Goal: Information Seeking & Learning: Check status

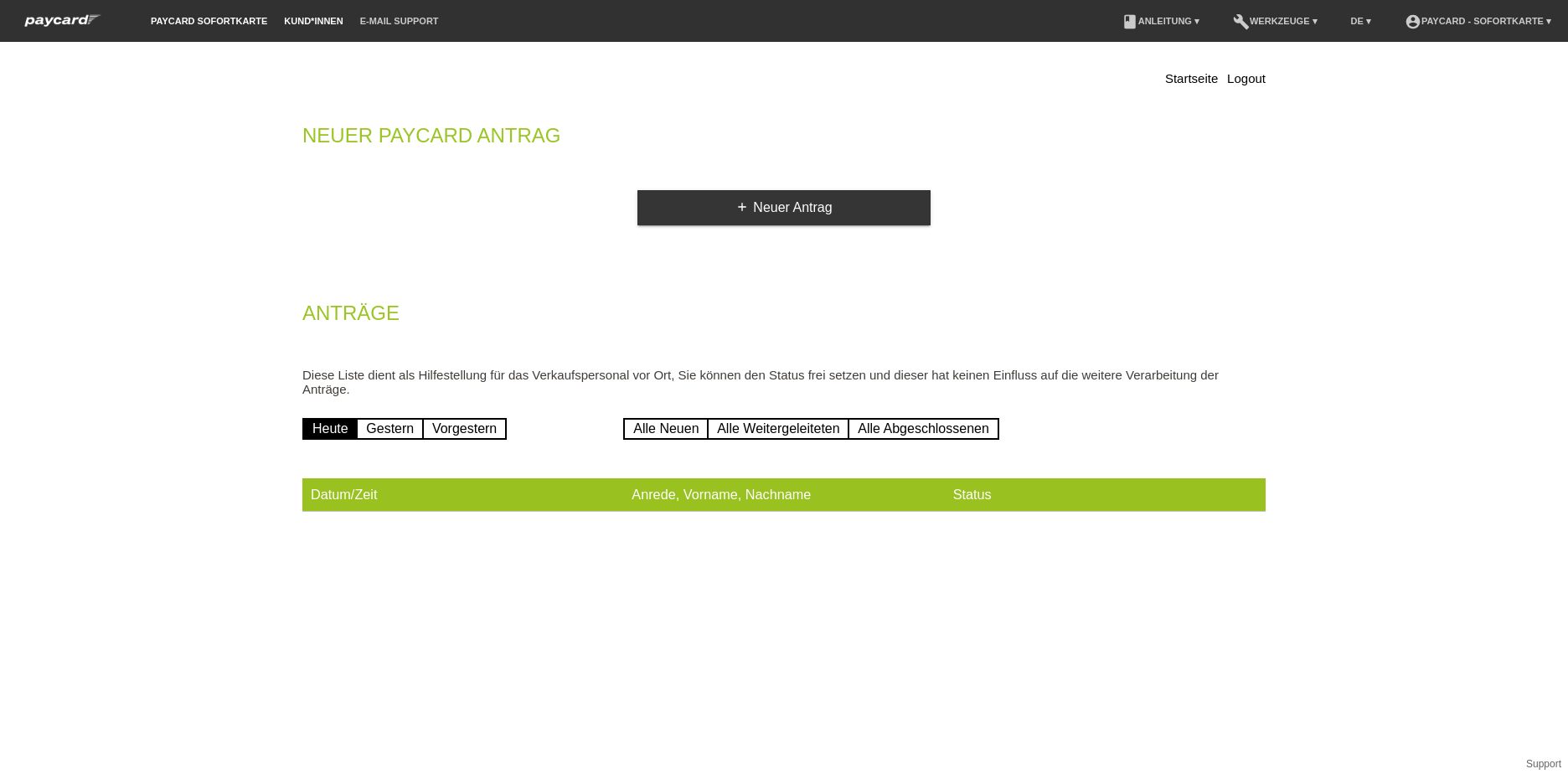
click at [315, 24] on link "Kund*innen" at bounding box center [314, 21] width 76 height 10
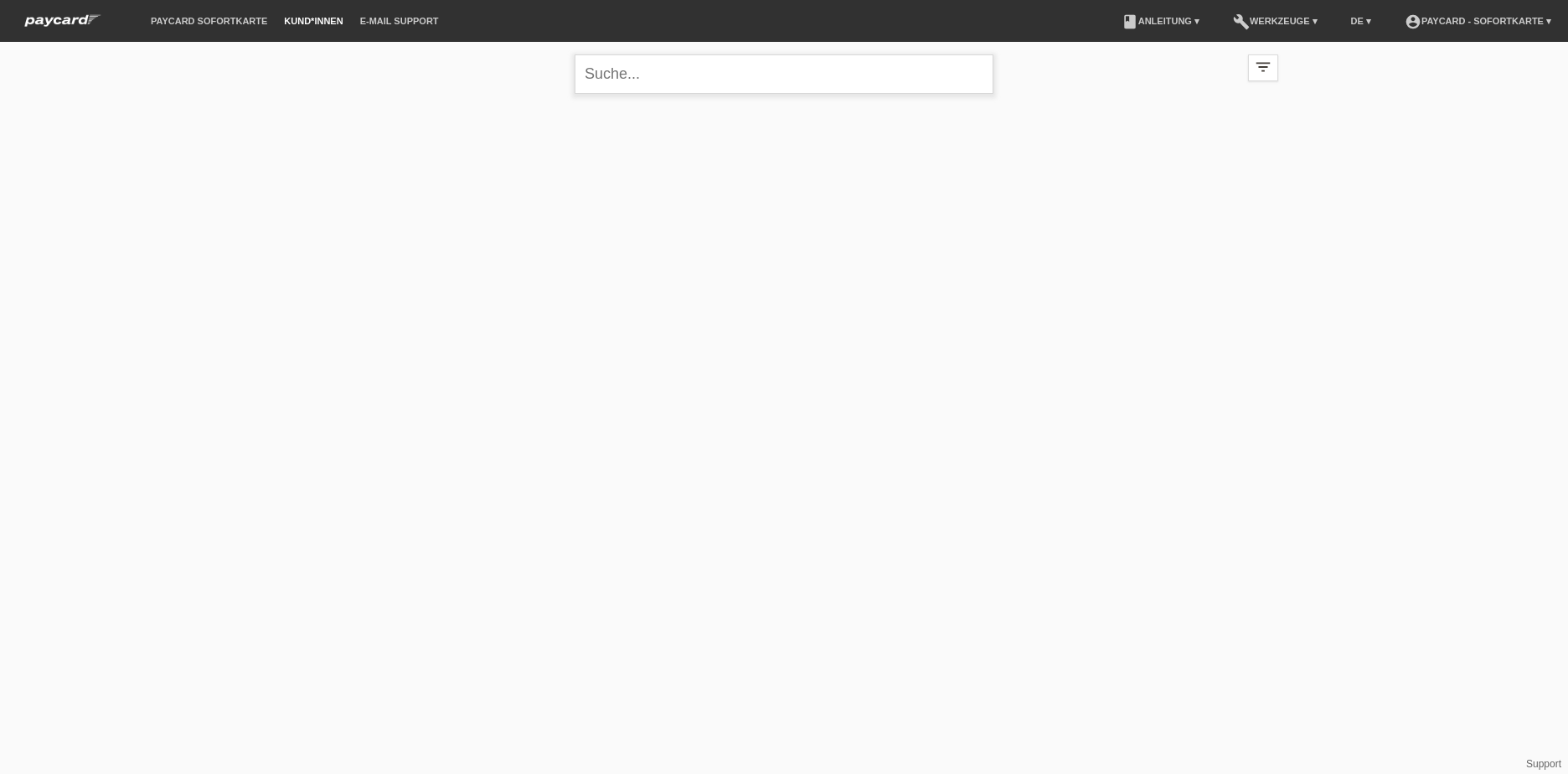
click at [629, 83] on input "text" at bounding box center [784, 75] width 418 height 40
type input "breitenstein"
click at [977, 76] on icon "close" at bounding box center [975, 74] width 20 height 20
click at [334, 24] on link "Kund*innen" at bounding box center [314, 21] width 76 height 10
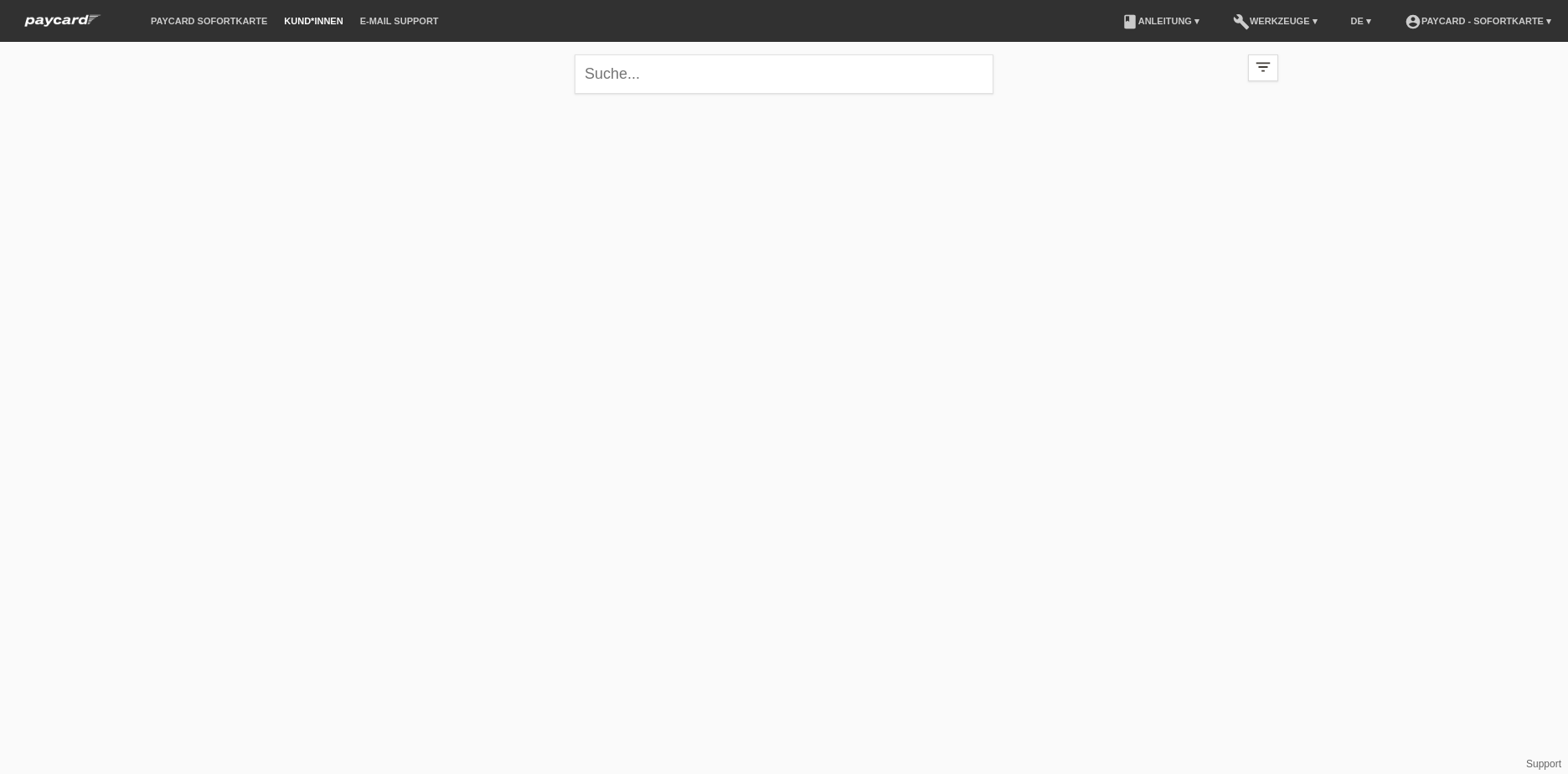
click at [340, 20] on link "Kund*innen" at bounding box center [314, 21] width 76 height 10
click at [1256, 73] on icon "filter_list" at bounding box center [1263, 67] width 19 height 19
click at [1265, 71] on icon "filter_list" at bounding box center [1263, 67] width 19 height 19
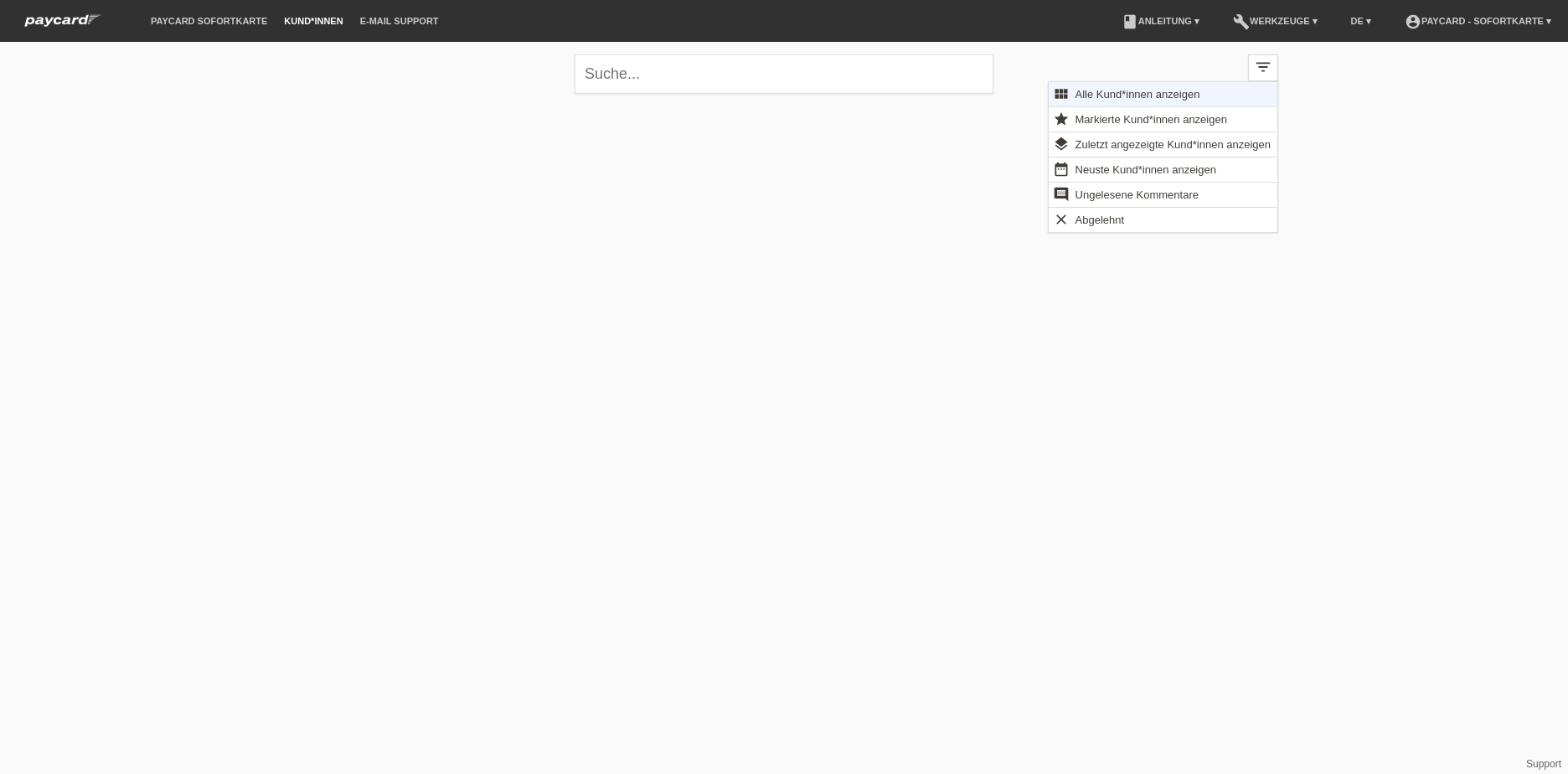
click at [1179, 98] on span "Alle Kund*innen anzeigen" at bounding box center [1138, 94] width 130 height 20
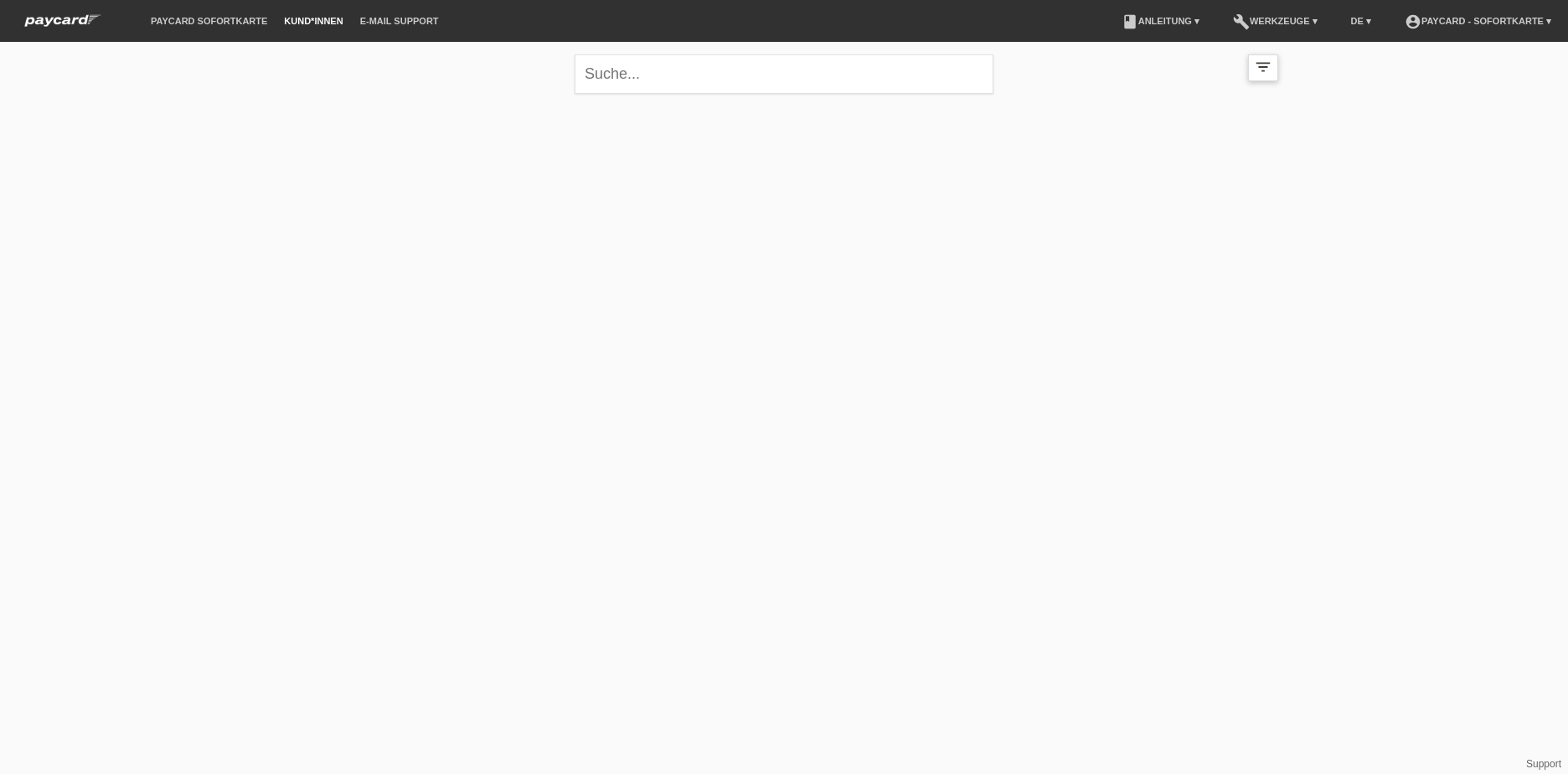
click at [1272, 74] on div "filter_list" at bounding box center [1263, 68] width 30 height 27
click at [1262, 59] on icon "filter_list" at bounding box center [1263, 67] width 19 height 19
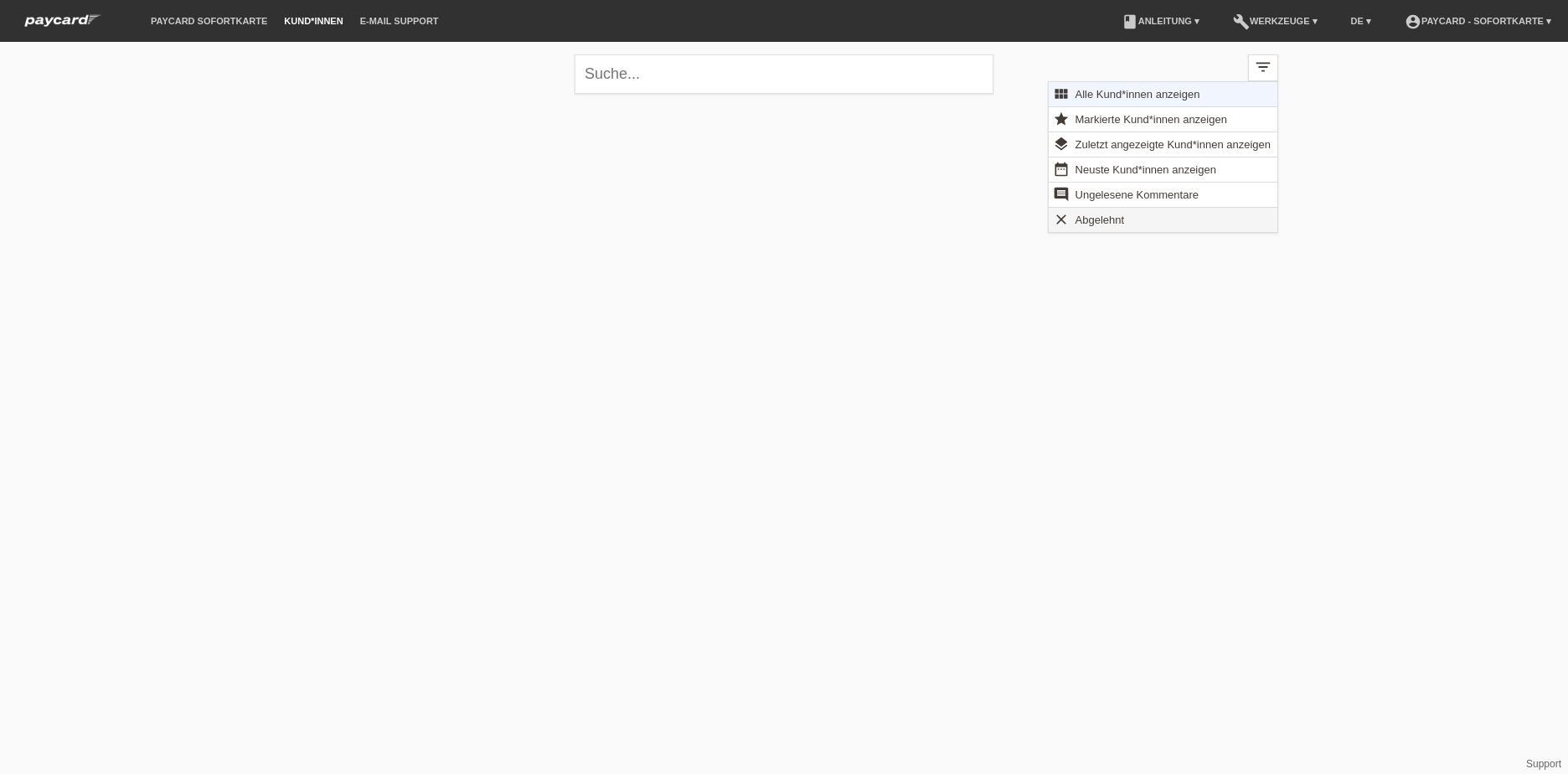
click at [1098, 225] on span "Abgelehnt" at bounding box center [1100, 219] width 55 height 20
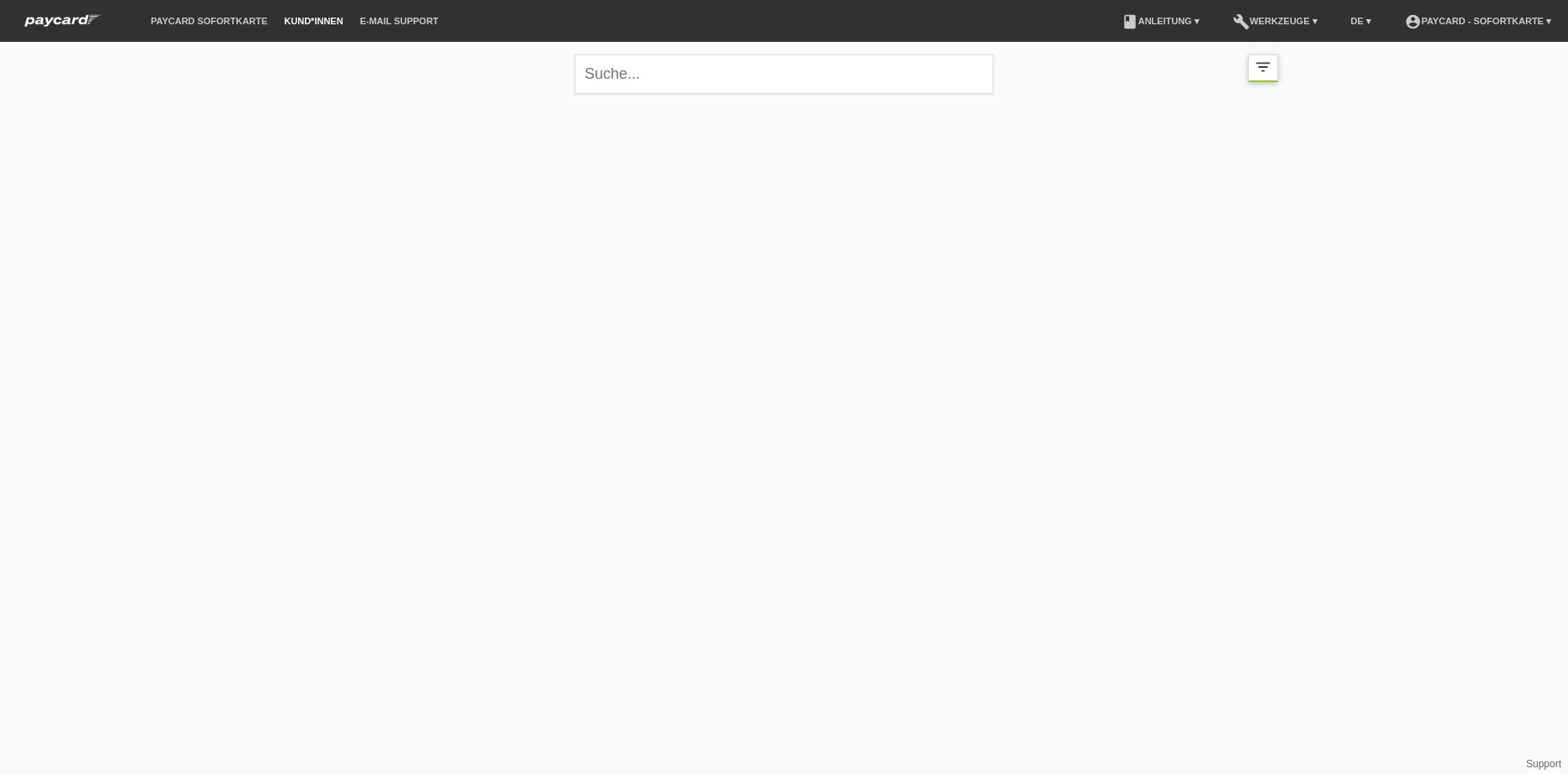
click at [1252, 71] on div "filter_list" at bounding box center [1263, 69] width 30 height 28
click at [1270, 71] on icon "filter_list" at bounding box center [1263, 67] width 19 height 19
click at [1262, 72] on icon "filter_list" at bounding box center [1263, 67] width 19 height 19
click at [1212, 143] on div at bounding box center [784, 186] width 1005 height 167
click at [1260, 59] on icon "filter_list" at bounding box center [1263, 67] width 19 height 19
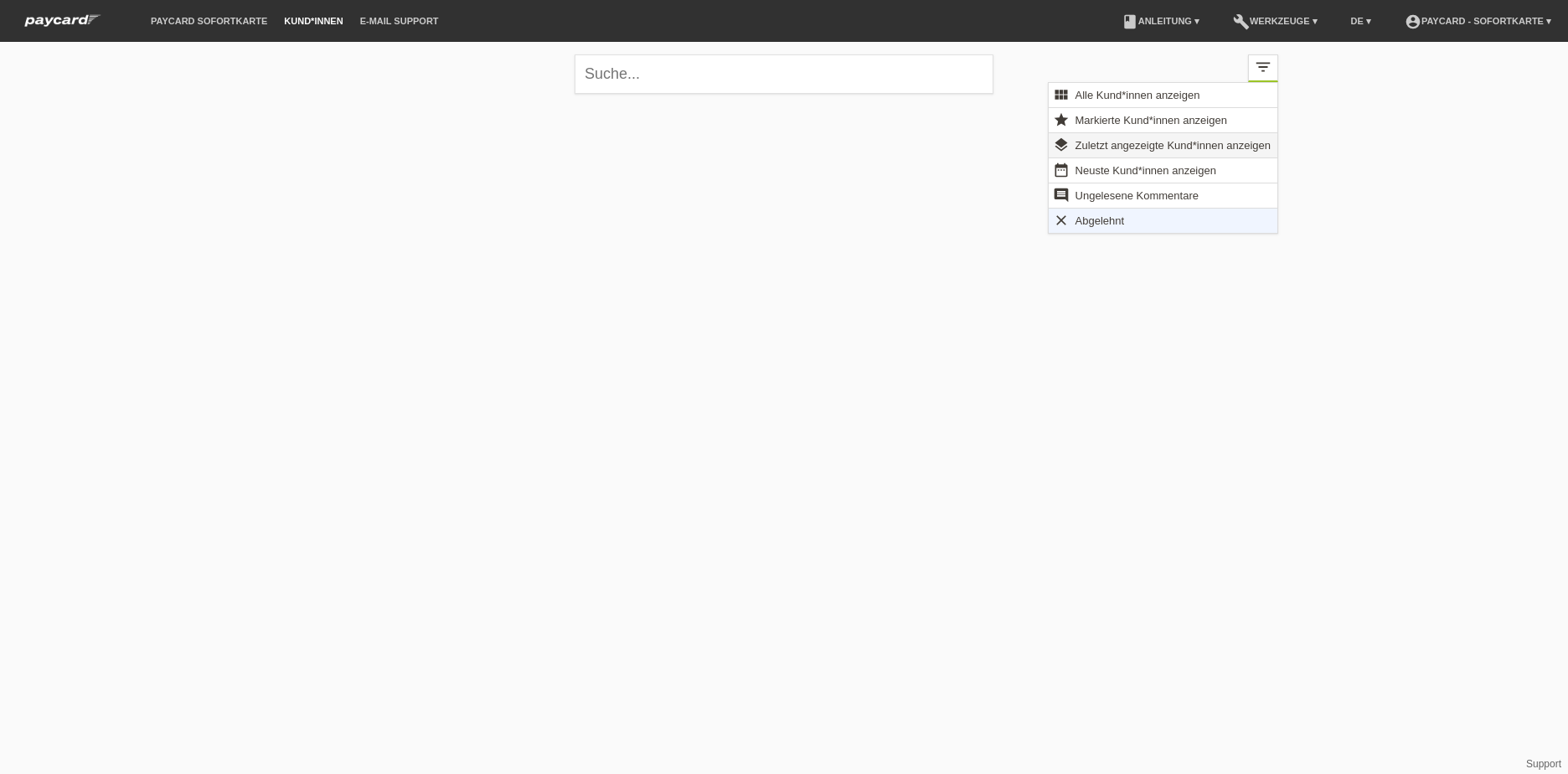
click at [1221, 139] on span "Zuletzt angezeigte Kund*innen anzeigen" at bounding box center [1173, 144] width 200 height 20
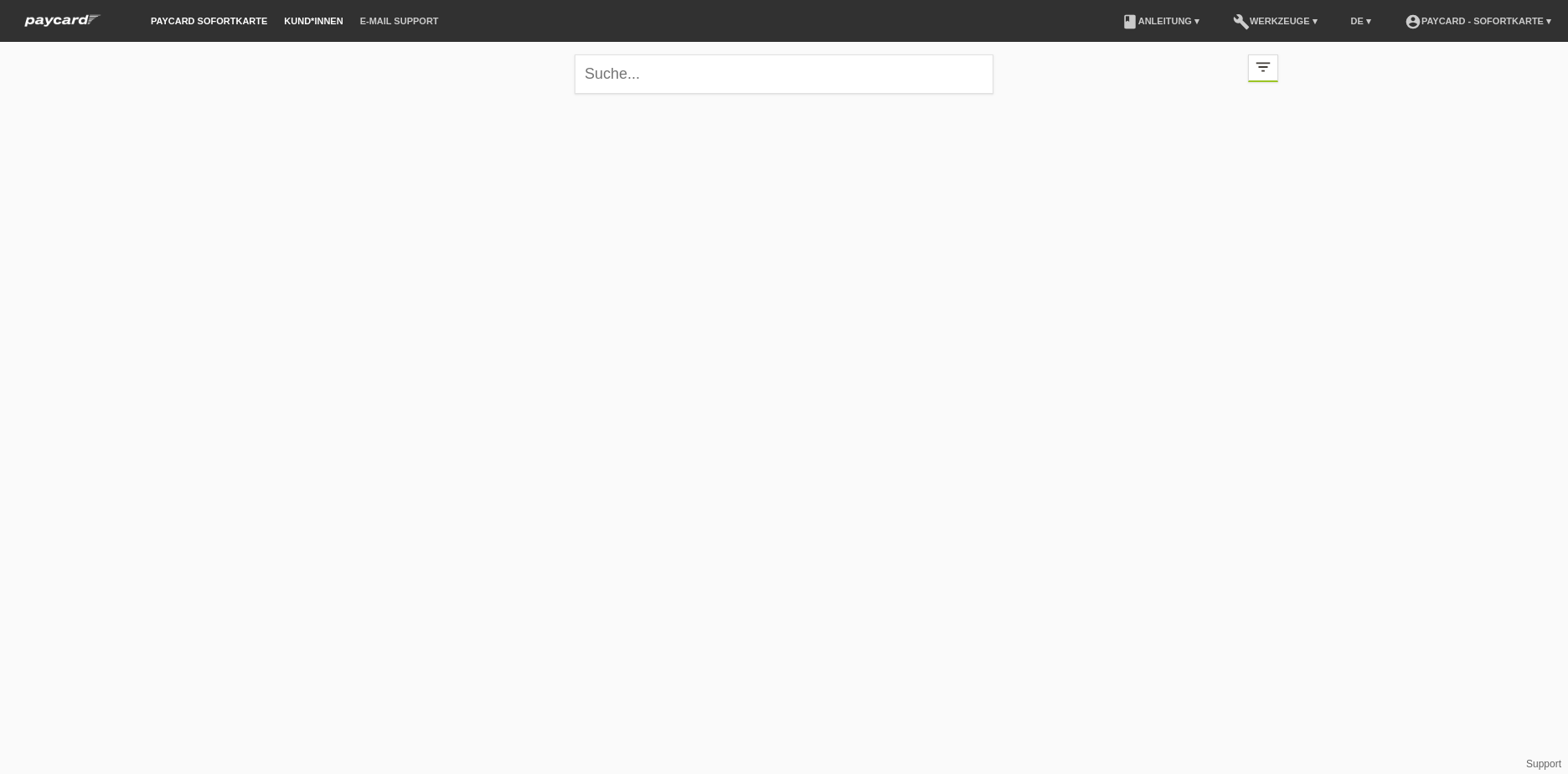
click at [190, 19] on link "paycard Sofortkarte" at bounding box center [209, 21] width 133 height 10
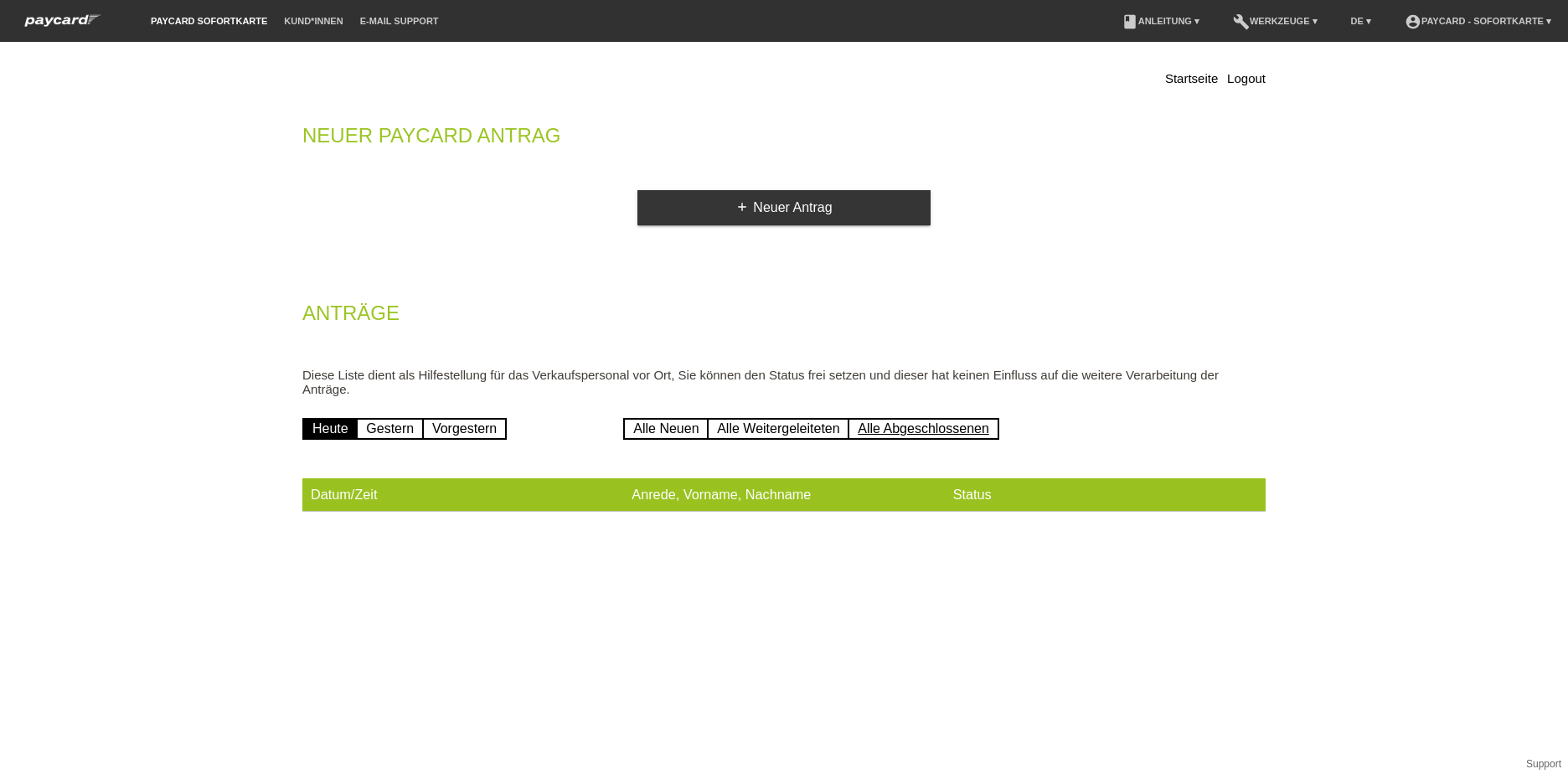
click at [893, 428] on link "Alle Abgeschlossenen" at bounding box center [923, 429] width 151 height 22
click at [930, 422] on link "Alle Abgeschlossenen" at bounding box center [923, 429] width 151 height 22
click at [792, 426] on link "Alle Weitergeleiteten" at bounding box center [778, 429] width 142 height 22
click at [785, 431] on link "Alle Weitergeleiteten" at bounding box center [778, 429] width 142 height 22
click at [922, 433] on link "Alle Abgeschlossenen" at bounding box center [923, 429] width 151 height 22
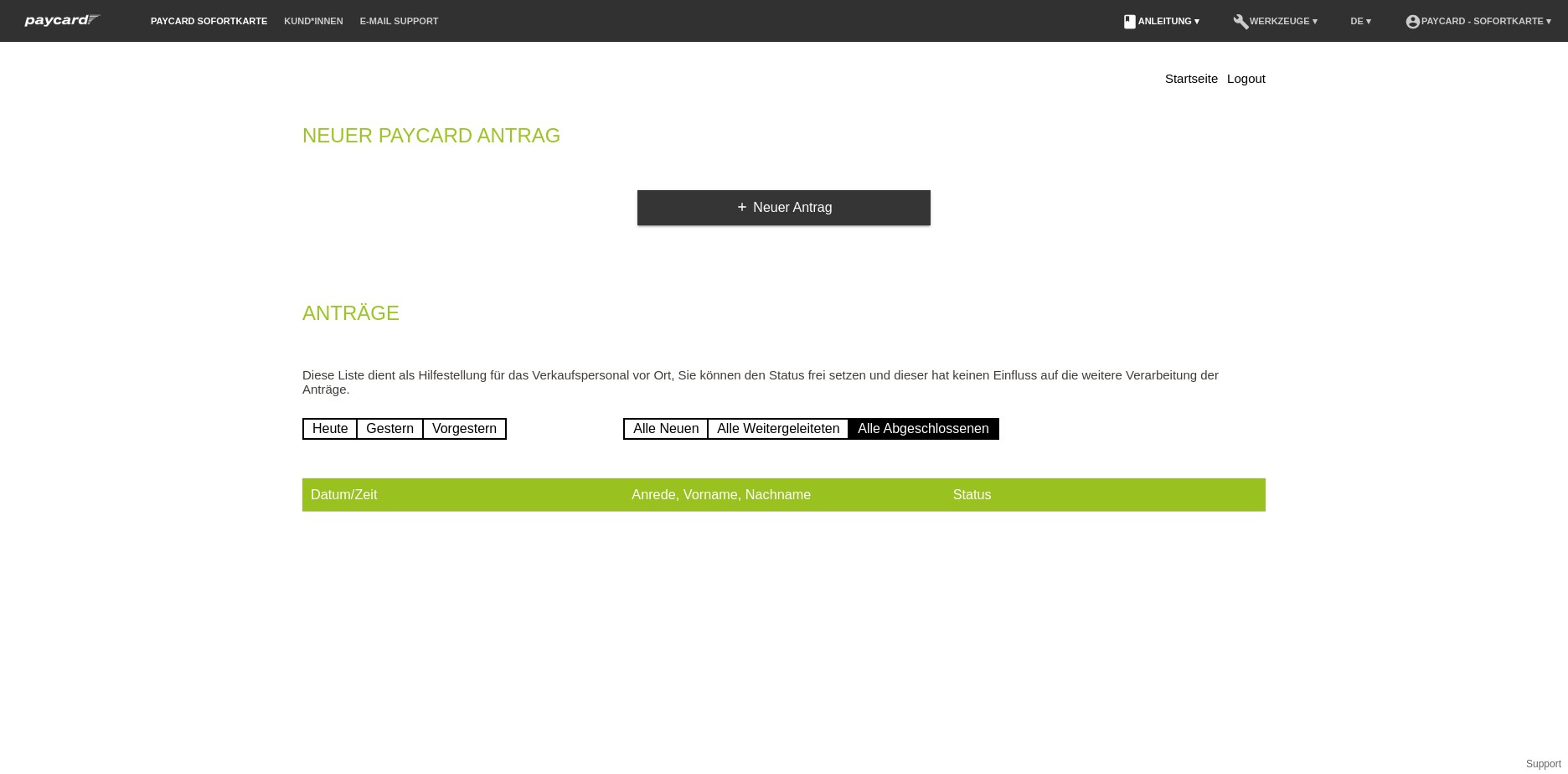
click at [1148, 24] on link "book Anleitung ▾" at bounding box center [1161, 21] width 95 height 10
click at [855, 66] on div "Startseite Logout Neuer Paycard Antrag add Neuer Antrag Anträge Diese Liste die…" at bounding box center [784, 293] width 988 height 487
click at [786, 554] on html "paycard Sofortkarte Kund*innen E-Mail Support menu account_circle paycard - Sof…" at bounding box center [784, 277] width 1568 height 554
click at [1346, 21] on link "DE ▾" at bounding box center [1361, 21] width 37 height 10
click at [630, 108] on div "Startseite Logout Neuer Paycard Antrag add Neuer Antrag Anträge Diese Liste die…" at bounding box center [784, 293] width 988 height 487
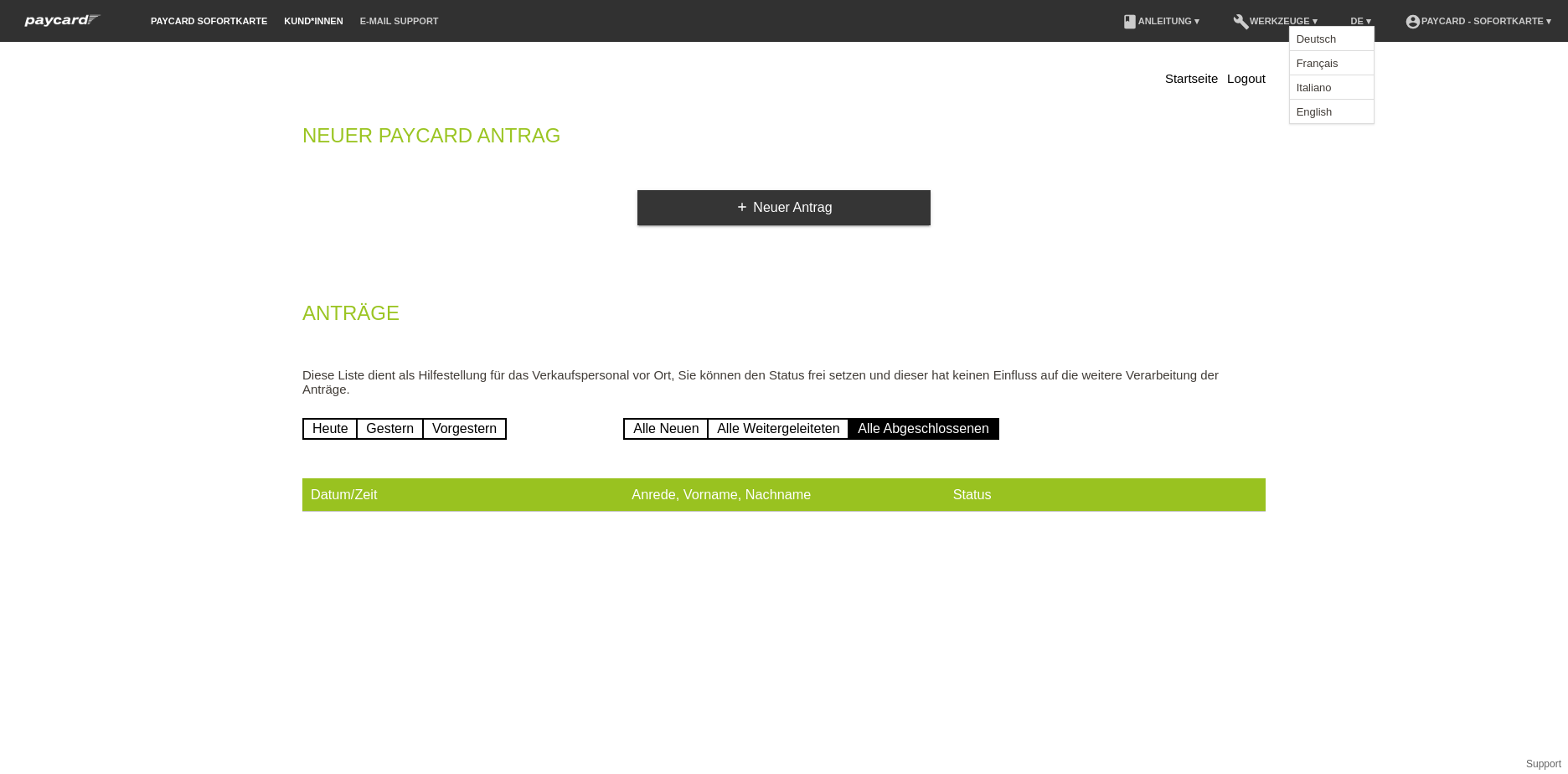
click at [314, 16] on link "Kund*innen" at bounding box center [314, 21] width 76 height 10
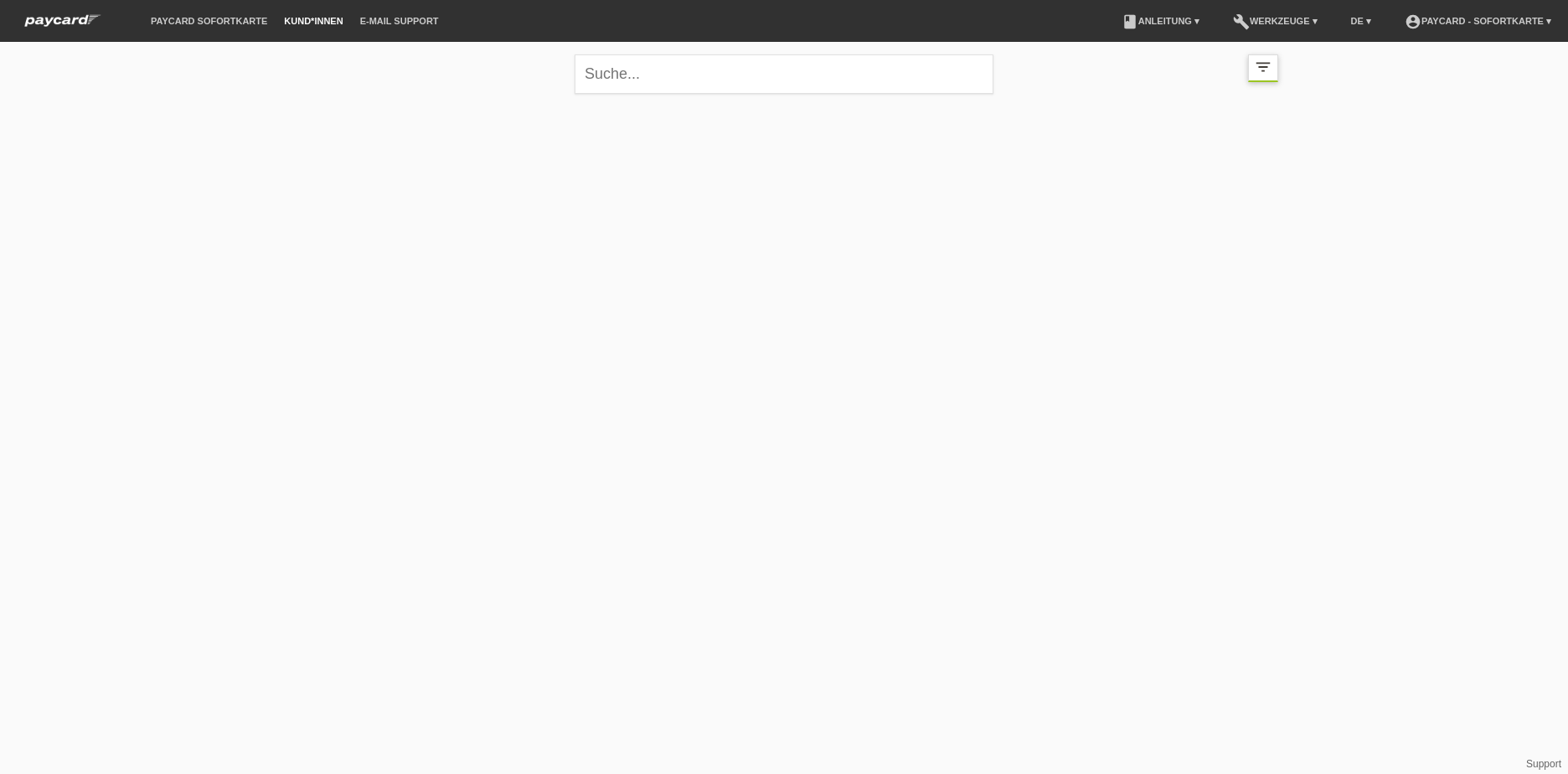
click at [1271, 66] on icon "filter_list" at bounding box center [1263, 67] width 19 height 19
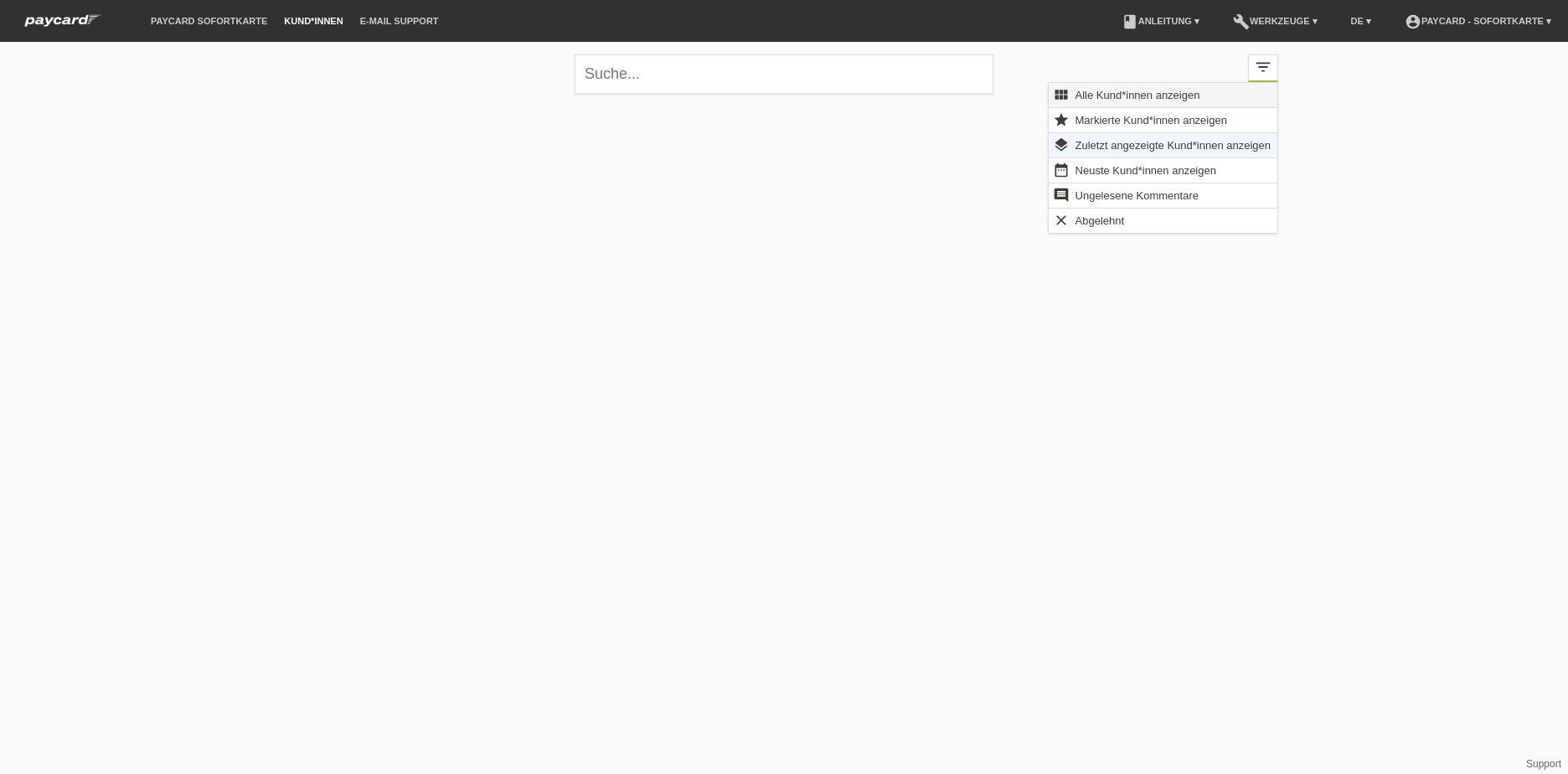
click at [1167, 98] on span "Alle Kund*innen anzeigen" at bounding box center [1138, 95] width 130 height 20
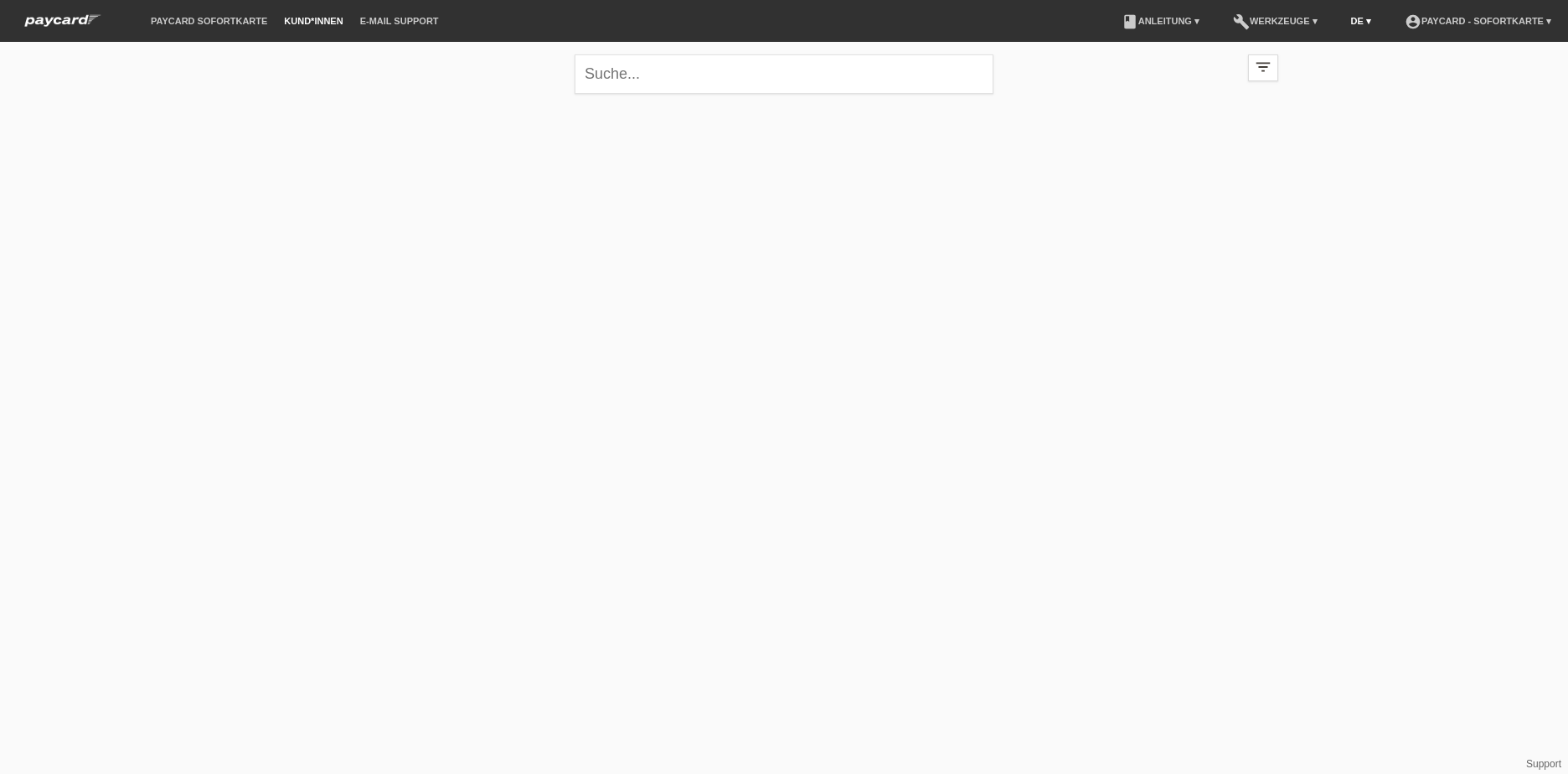
click at [1353, 25] on link "DE ▾" at bounding box center [1361, 21] width 37 height 10
click at [1437, 245] on div "close filter_list view_module Alle Kund*innen anzeigen star Markierte Kund*inne…" at bounding box center [784, 155] width 1568 height 228
click at [1296, 251] on div "close filter_list view_module Alle Kund*innen anzeigen star Markierte Kund*inne…" at bounding box center [784, 155] width 1568 height 228
click at [1171, 26] on li "book Anleitung ▾" at bounding box center [1161, 21] width 95 height 43
click at [753, 82] on input "text" at bounding box center [784, 75] width 418 height 40
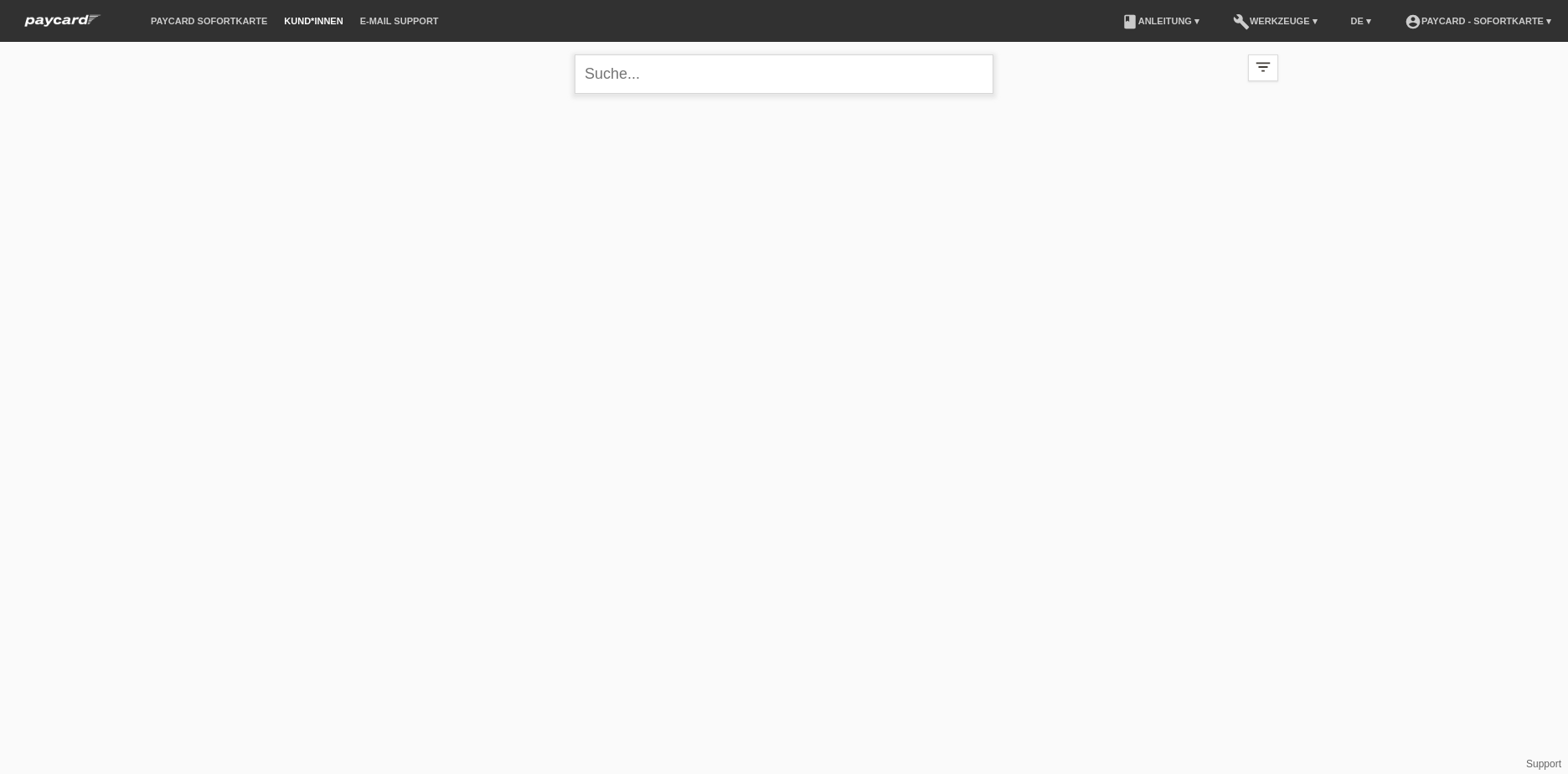
type input "b"
type input "omer"
click at [968, 77] on icon "close" at bounding box center [975, 74] width 20 height 20
click at [1414, 14] on icon "account_circle" at bounding box center [1413, 21] width 17 height 17
click at [1297, 201] on div "close filter_list view_module Alle Kund*innen anzeigen star Markierte Kund*inne…" at bounding box center [784, 155] width 1568 height 228
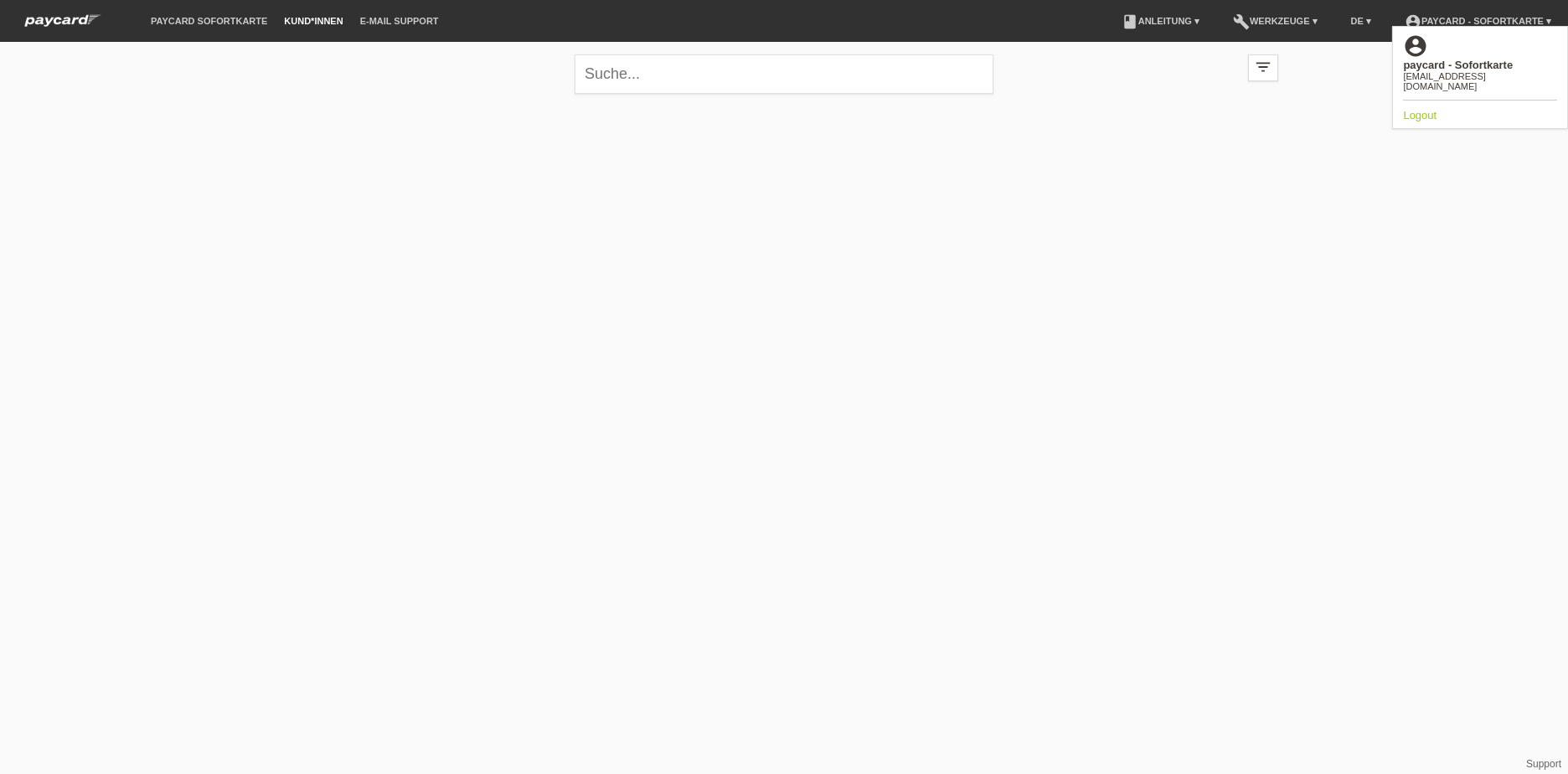
click at [411, 29] on li "E-Mail Support" at bounding box center [399, 21] width 96 height 43
click at [410, 25] on link "E-Mail Support" at bounding box center [399, 21] width 96 height 10
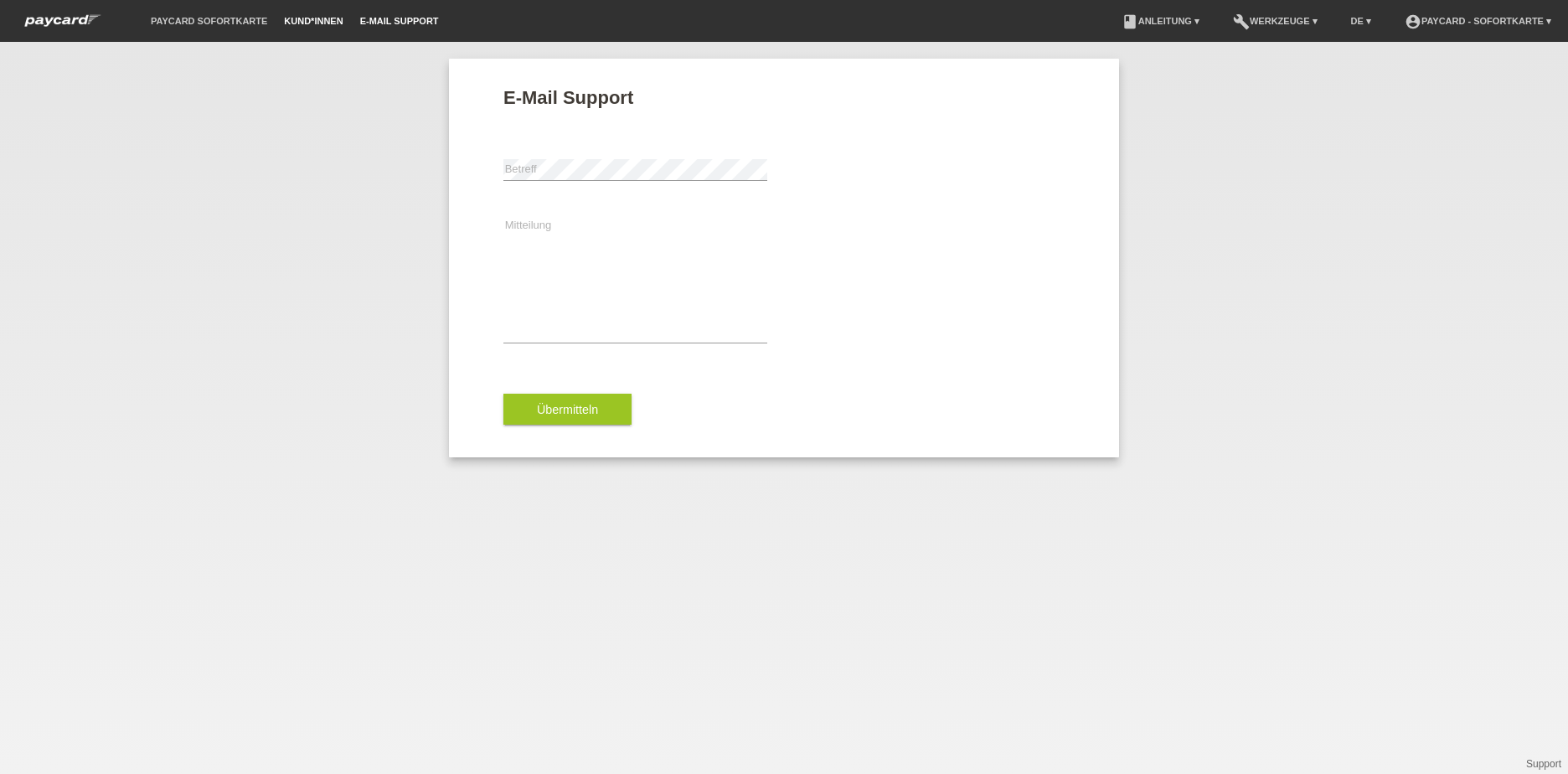
click at [301, 16] on link "Kund*innen" at bounding box center [314, 21] width 76 height 10
click at [177, 17] on link "paycard Sofortkarte" at bounding box center [209, 21] width 133 height 10
click at [329, 21] on link "Kund*innen" at bounding box center [314, 21] width 76 height 10
click at [186, 15] on li "paycard Sofortkarte" at bounding box center [209, 21] width 133 height 43
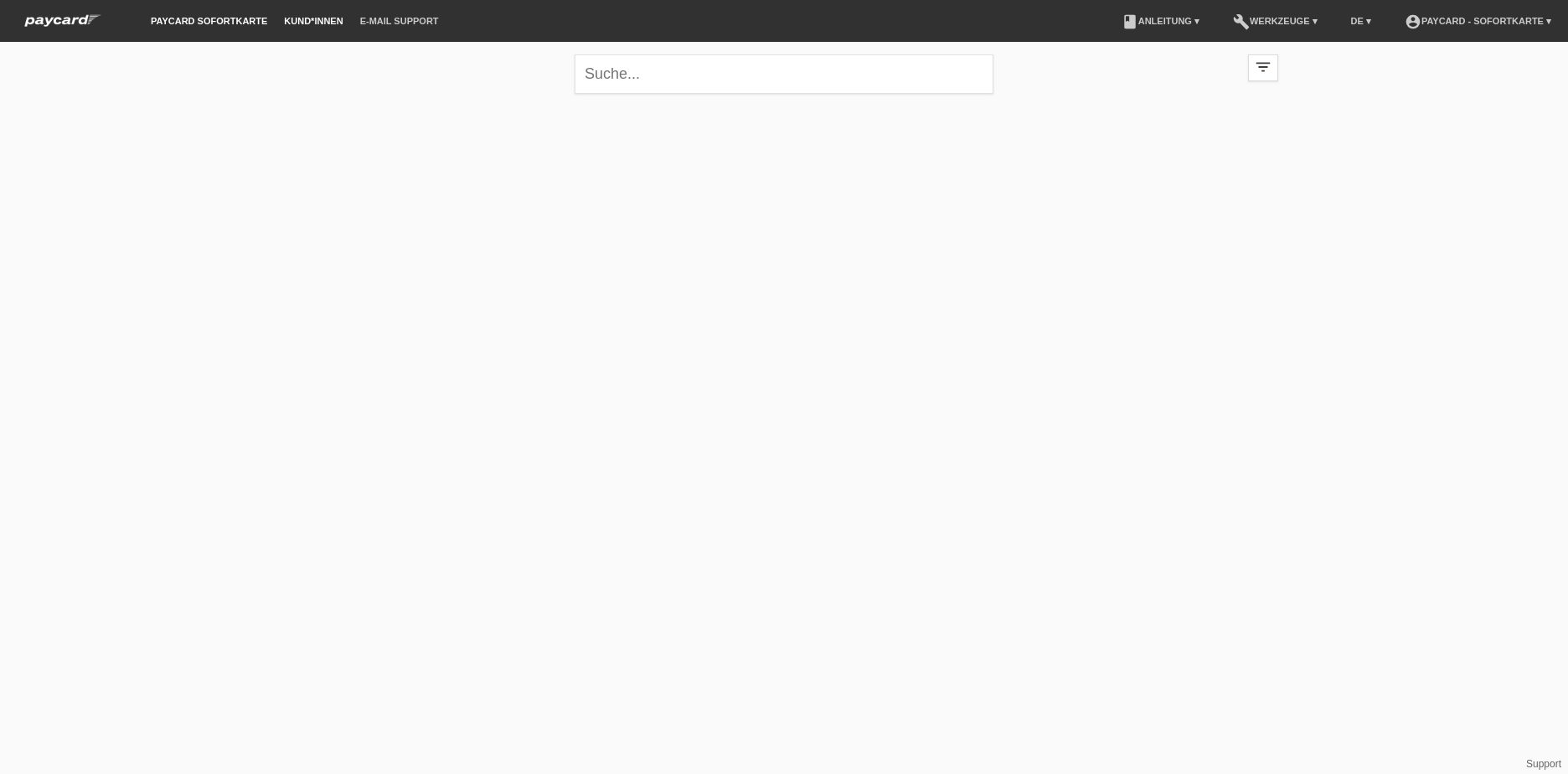
click at [183, 20] on link "paycard Sofortkarte" at bounding box center [209, 21] width 133 height 10
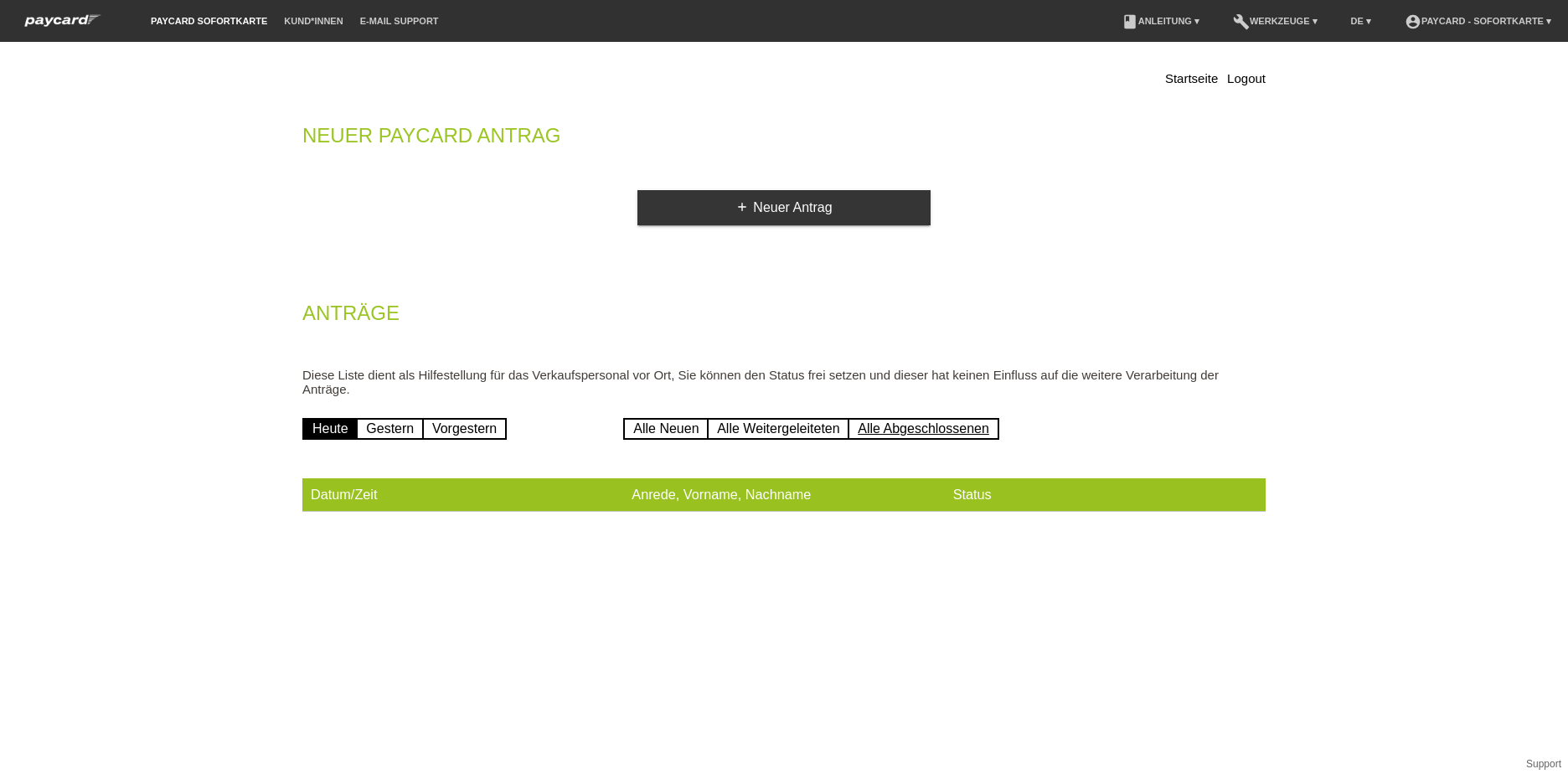
click at [935, 430] on link "Alle Abgeschlossenen" at bounding box center [923, 429] width 151 height 22
click at [758, 434] on link "Alle Weitergeleiteten" at bounding box center [778, 429] width 142 height 22
click at [604, 425] on div "Heute Gestern Vorgestern" at bounding box center [463, 429] width 321 height 24
click at [631, 435] on link "Alle Neuen" at bounding box center [666, 429] width 86 height 22
click at [640, 429] on link "Alle Neuen" at bounding box center [666, 429] width 86 height 22
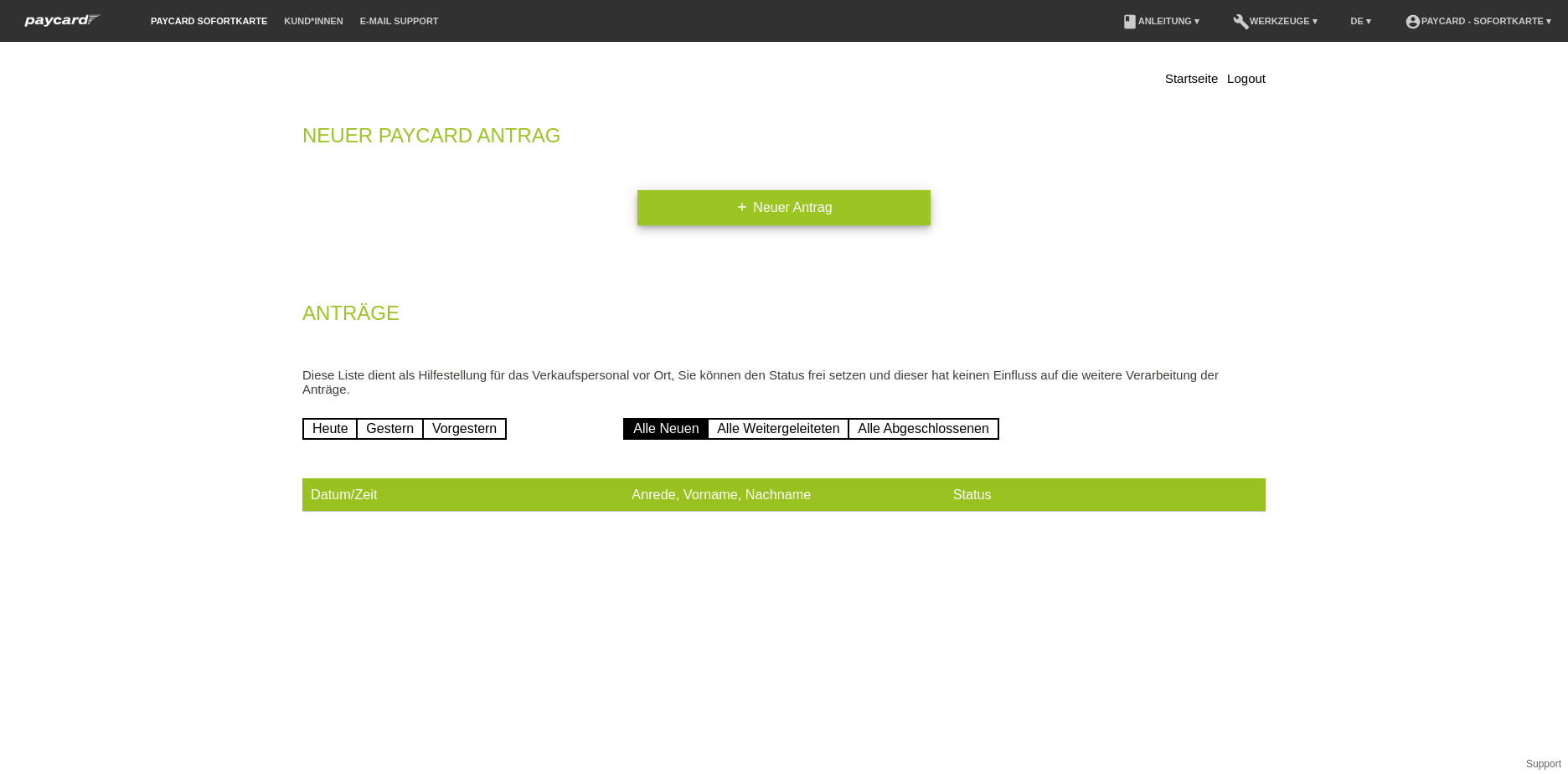
click at [795, 197] on link "add Neuer Antrag" at bounding box center [784, 207] width 293 height 35
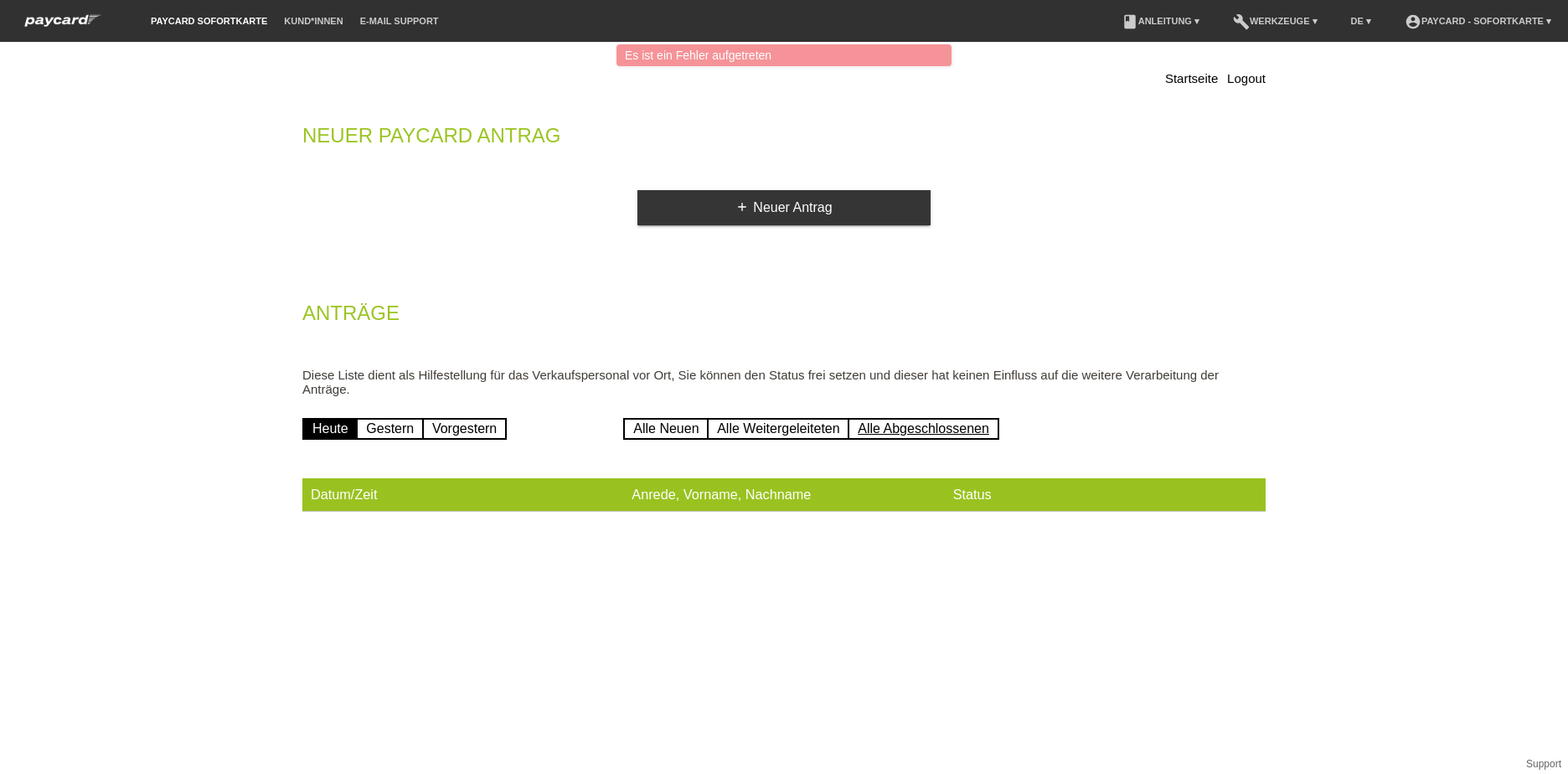
click at [961, 439] on link "Alle Abgeschlossenen" at bounding box center [923, 429] width 151 height 22
click at [756, 197] on link "add Neuer Antrag" at bounding box center [784, 207] width 293 height 35
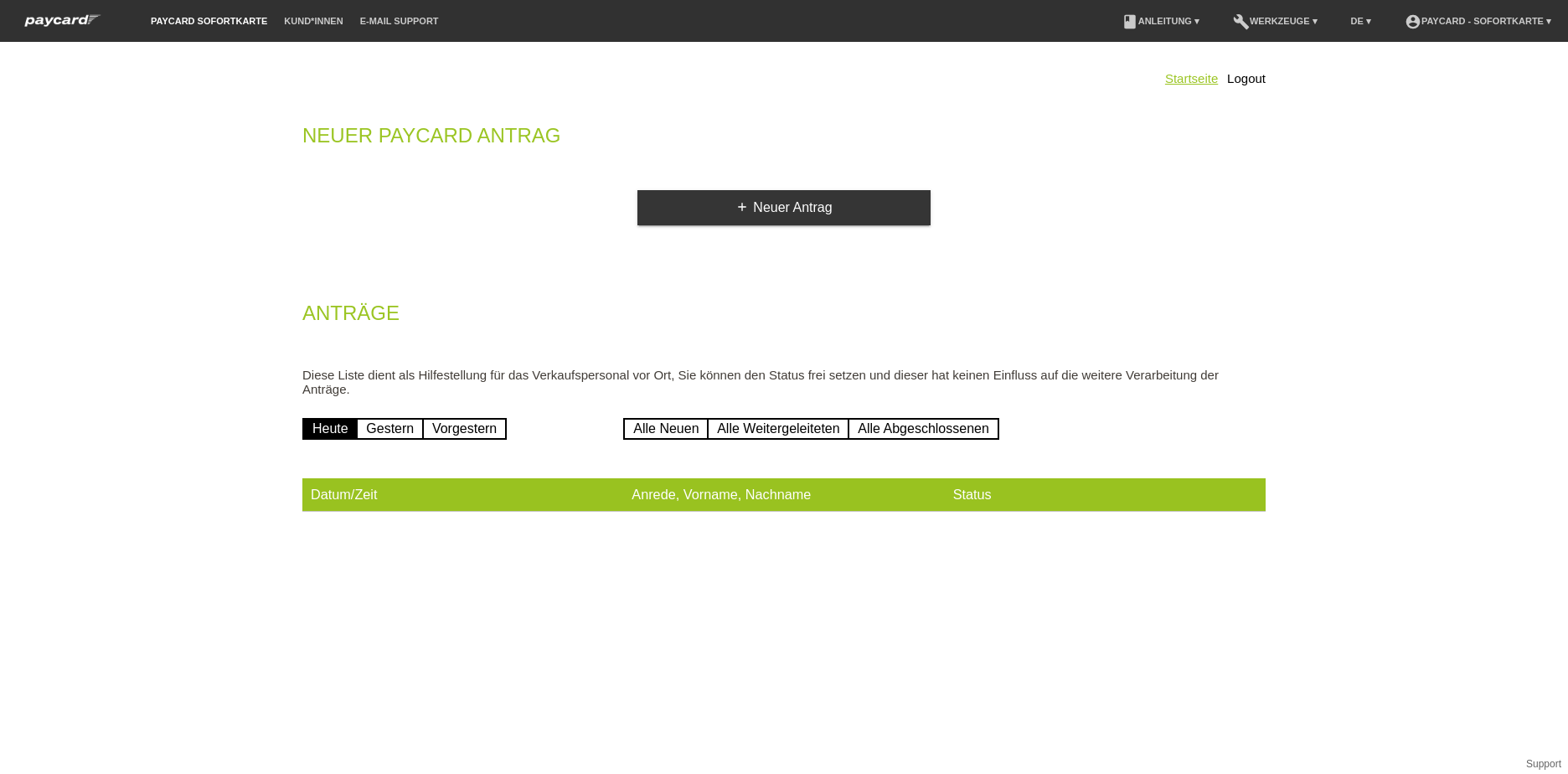
click at [1188, 78] on link "Startseite" at bounding box center [1191, 78] width 53 height 14
click at [1192, 80] on link "Startseite" at bounding box center [1191, 78] width 53 height 14
click at [290, 24] on link "Kund*innen" at bounding box center [314, 21] width 76 height 10
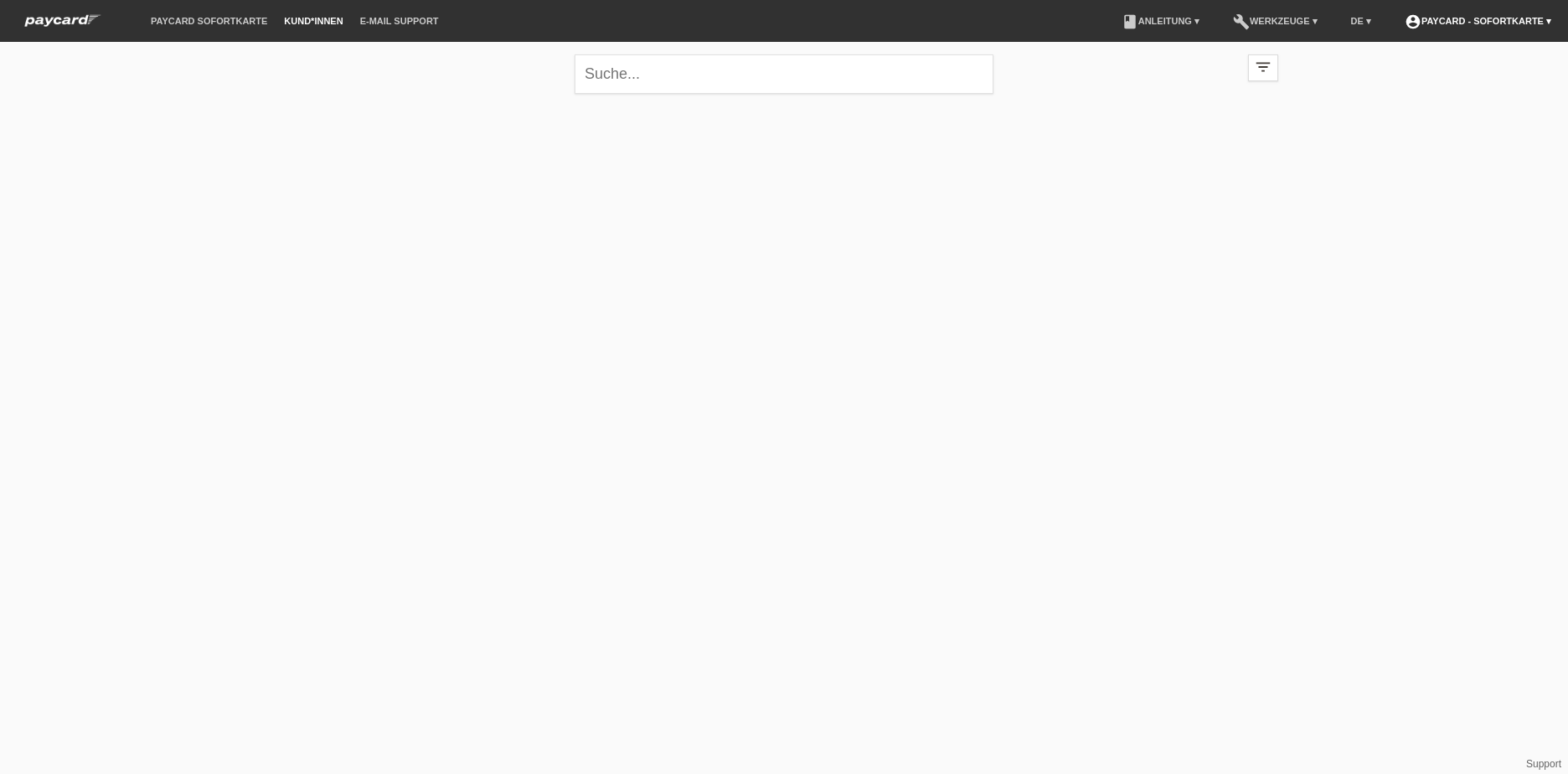
click at [1421, 23] on link "account_circle paycard - Sofortkarte ▾" at bounding box center [1478, 21] width 163 height 10
click at [1427, 109] on link "Logout" at bounding box center [1421, 115] width 34 height 13
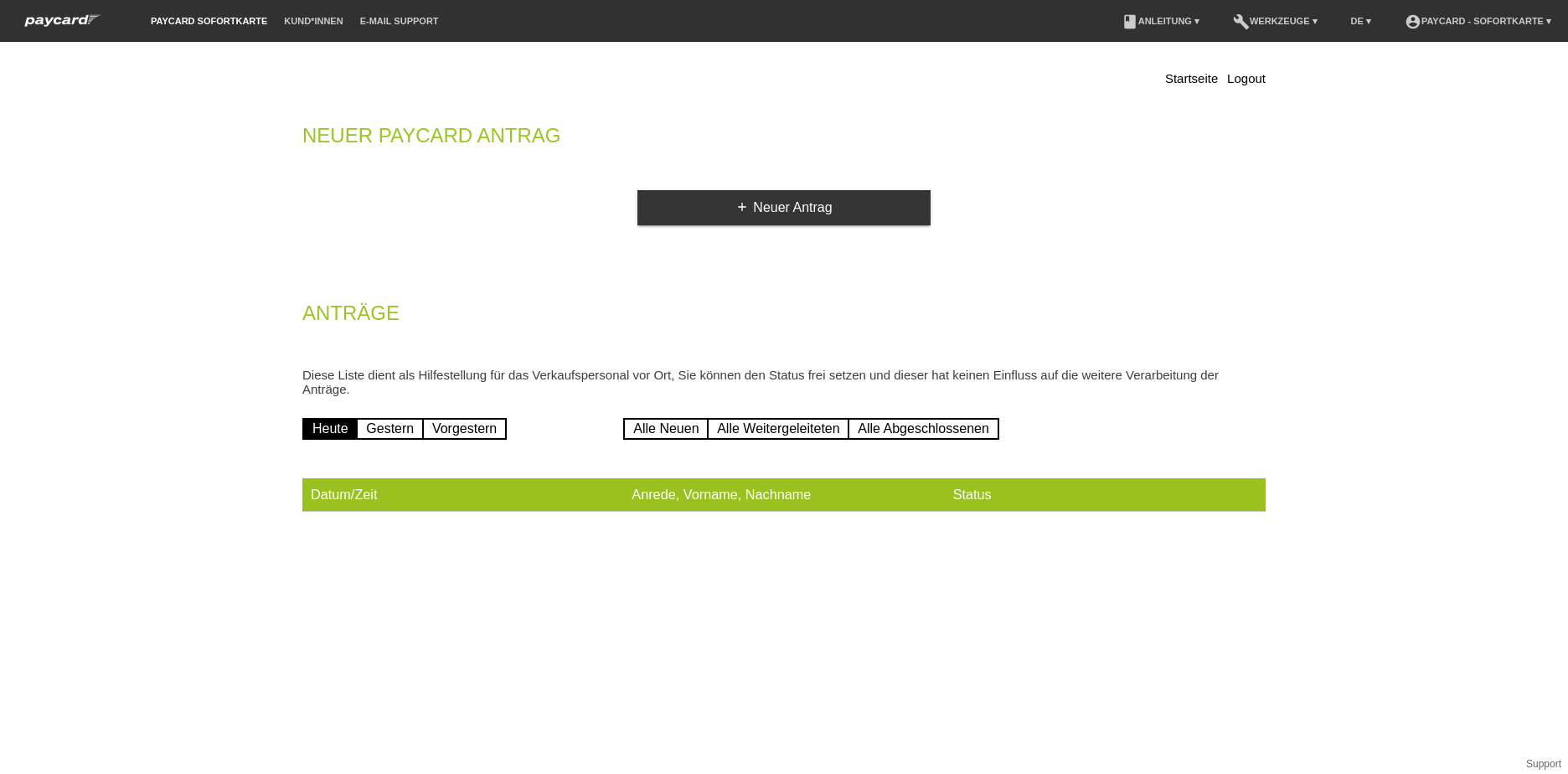
click at [296, 30] on li "Kund*innen" at bounding box center [314, 21] width 76 height 43
click at [303, 21] on link "Kund*innen" at bounding box center [314, 21] width 76 height 10
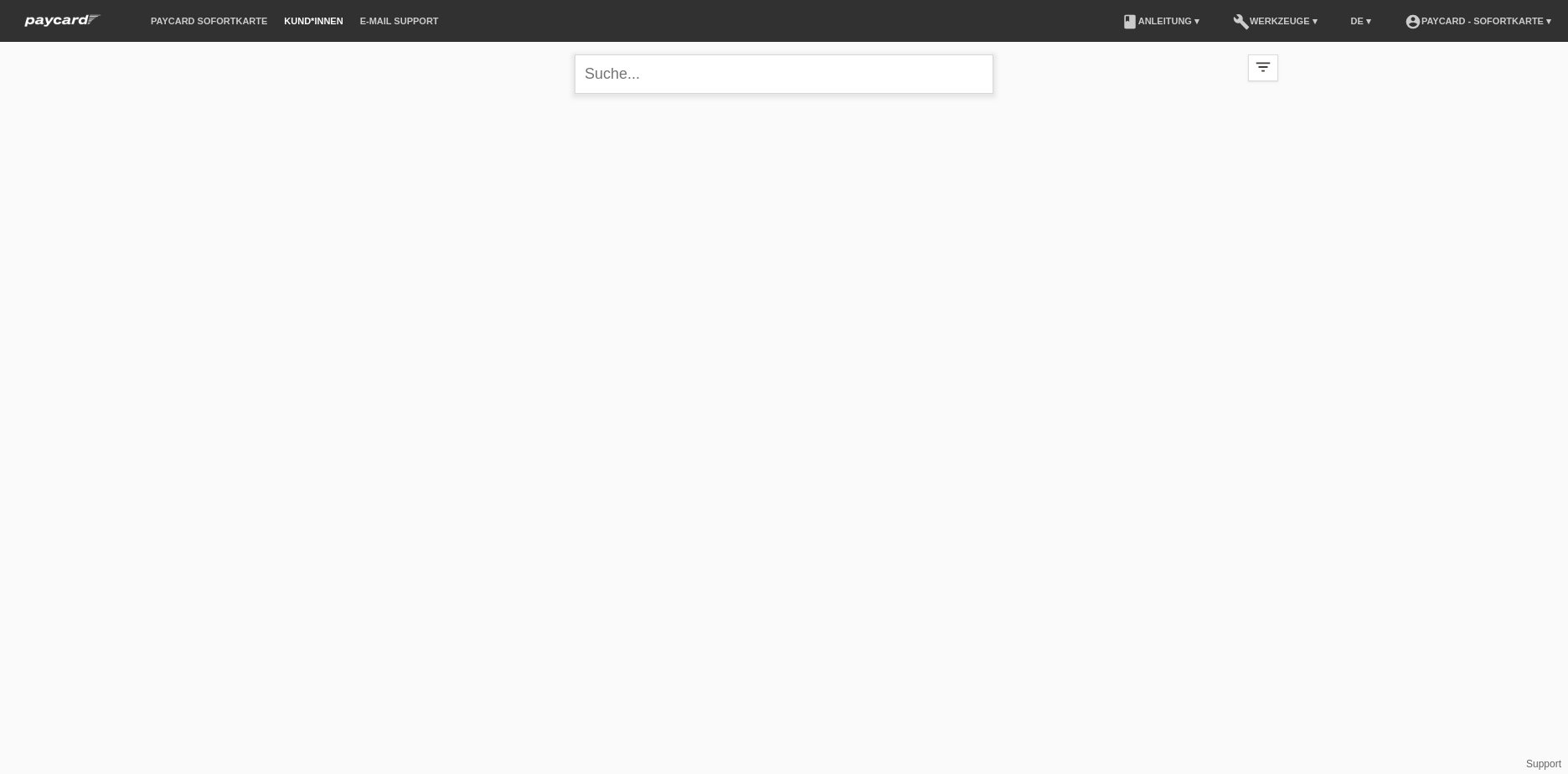
click at [739, 71] on input "text" at bounding box center [784, 75] width 418 height 40
type input "breitenstein"
click at [204, 19] on link "paycard Sofortkarte" at bounding box center [209, 21] width 133 height 10
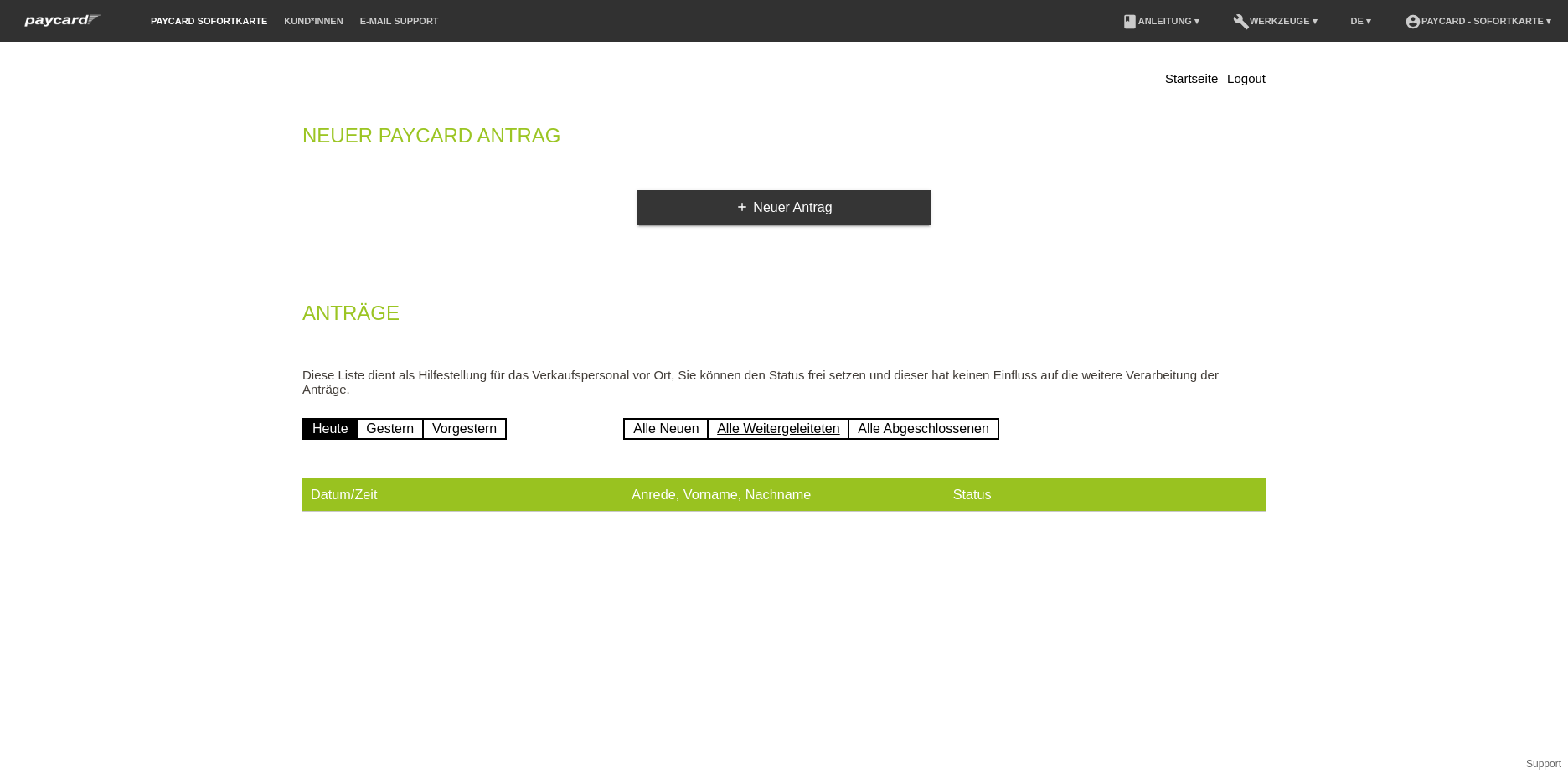
click at [739, 422] on link "Alle Weitergeleiteten" at bounding box center [778, 429] width 142 height 22
click at [909, 420] on link "Alle Abgeschlossenen" at bounding box center [923, 429] width 151 height 22
click at [908, 428] on link "Alle Abgeschlossenen" at bounding box center [923, 429] width 151 height 22
